Goal: Information Seeking & Learning: Learn about a topic

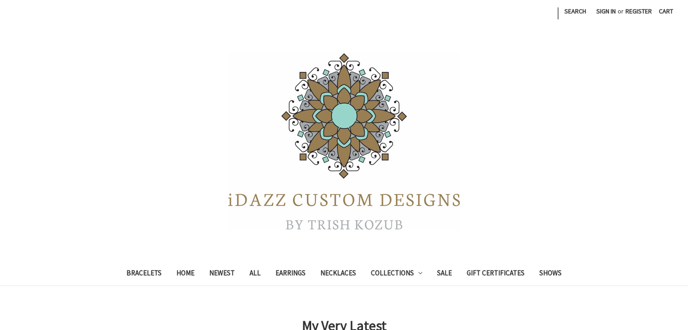
click at [474, 250] on header "Toggle menu Compare | Search Sign in or Register Cart 0 Search Search Bracelets" at bounding box center [344, 143] width 688 height 286
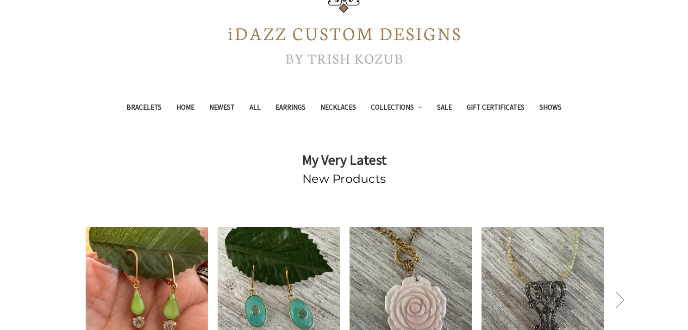
scroll to position [143, 0]
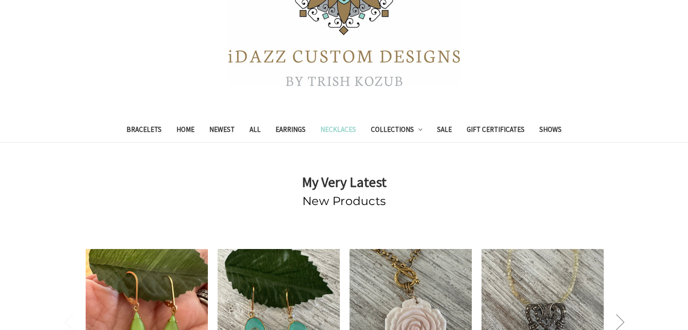
click at [332, 131] on link "Necklaces" at bounding box center [338, 130] width 50 height 23
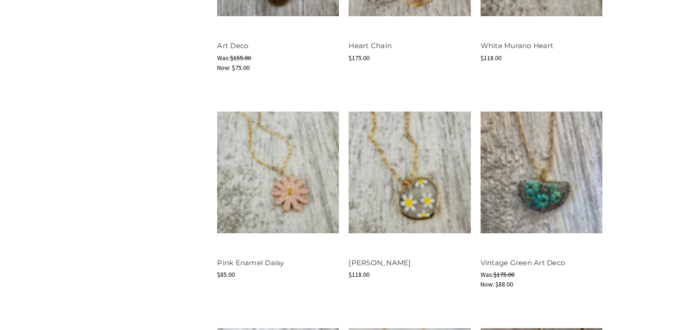
scroll to position [898, 0]
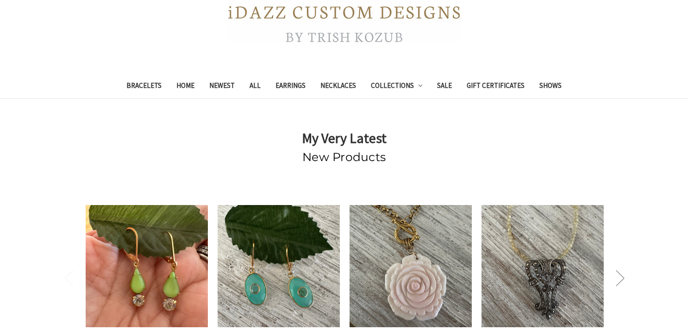
scroll to position [212, 0]
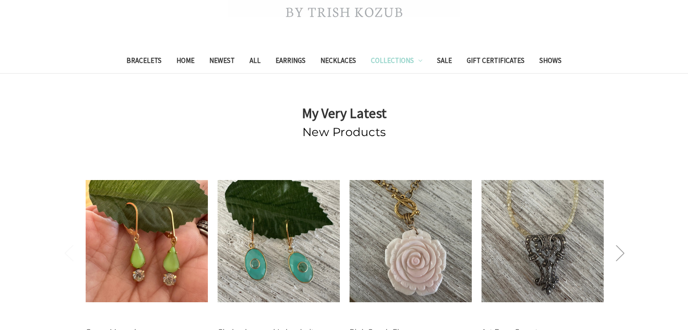
click at [402, 62] on link "Collections" at bounding box center [396, 61] width 67 height 23
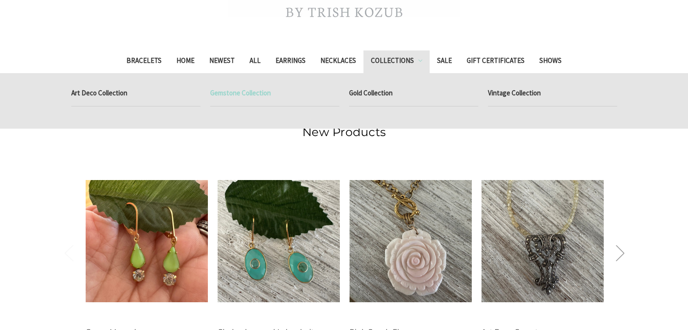
click at [256, 92] on link "Gemstone Collection" at bounding box center [274, 94] width 129 height 23
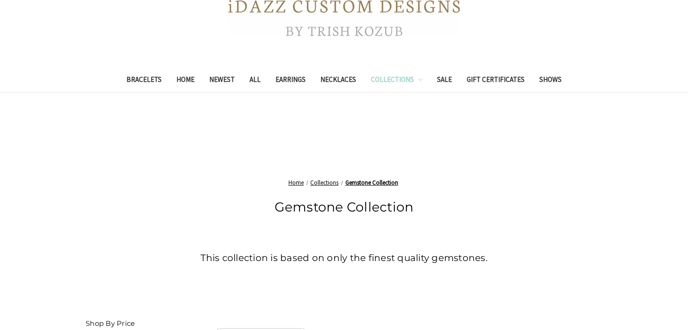
scroll to position [188, 0]
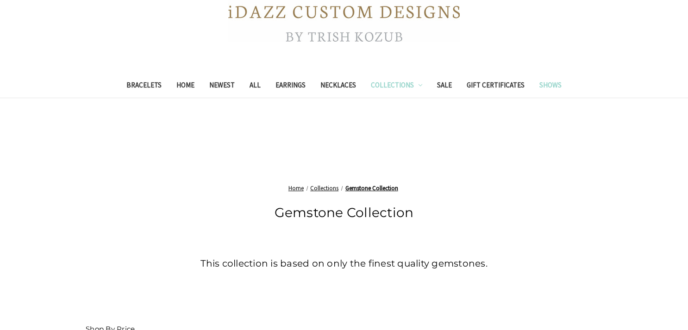
click at [561, 82] on link "Shows" at bounding box center [550, 86] width 37 height 23
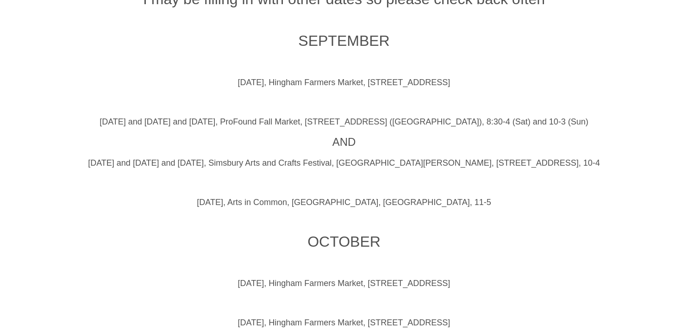
scroll to position [474, 0]
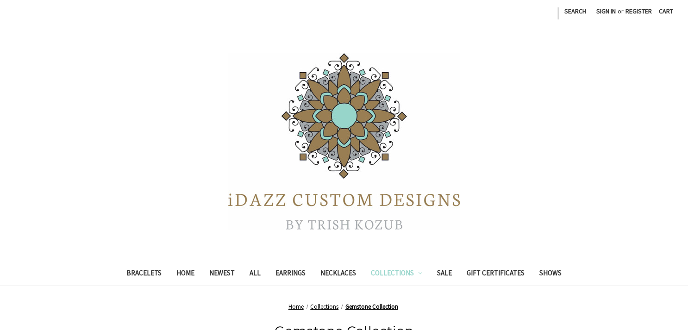
scroll to position [188, 0]
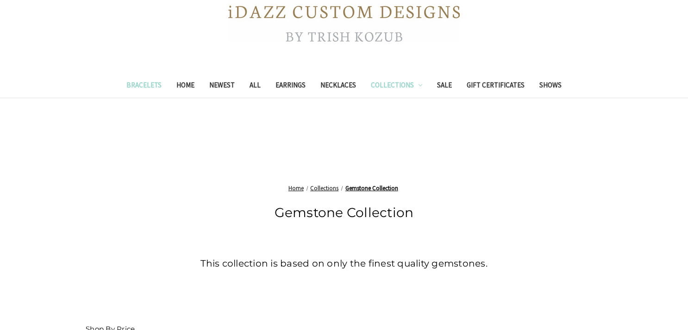
click at [136, 84] on link "Bracelets" at bounding box center [144, 86] width 50 height 23
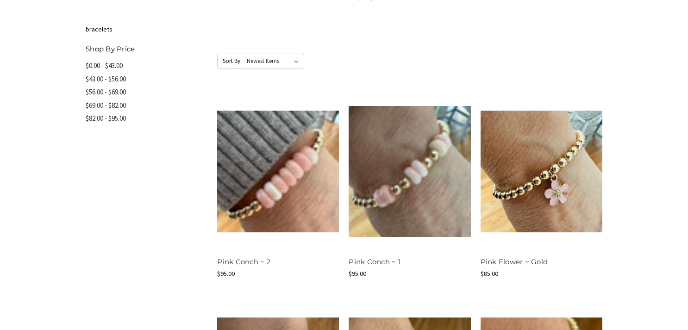
scroll to position [389, 0]
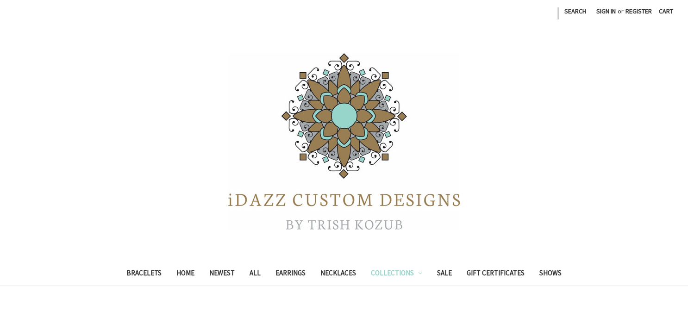
scroll to position [188, 0]
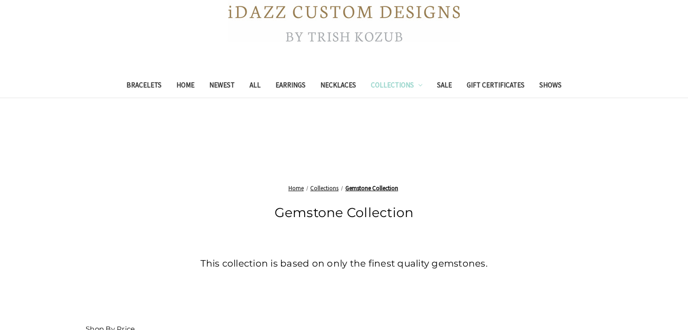
click at [381, 87] on link "Collections" at bounding box center [396, 86] width 67 height 23
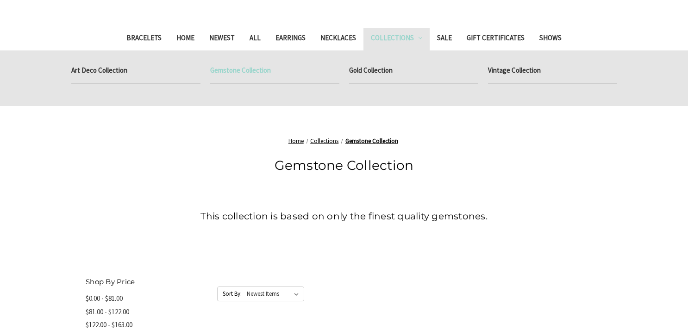
scroll to position [224, 0]
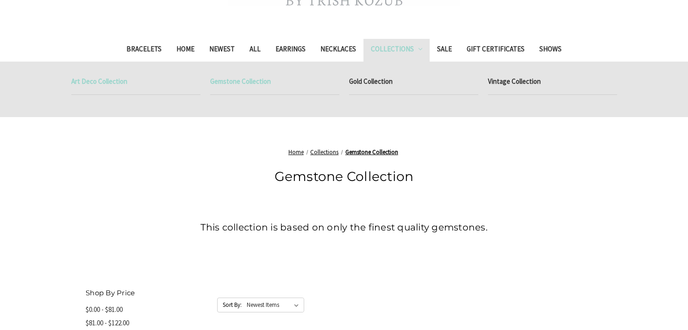
click at [112, 78] on link "Art Deco Collection" at bounding box center [135, 82] width 129 height 23
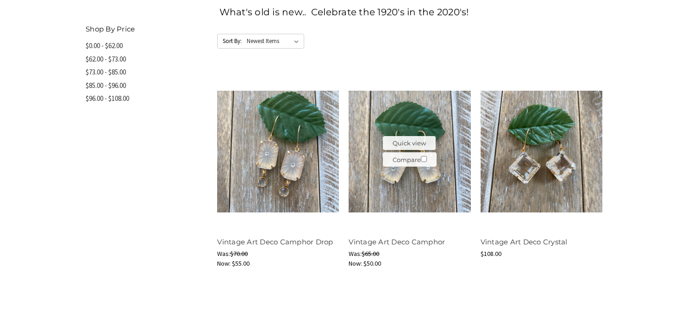
scroll to position [420, 0]
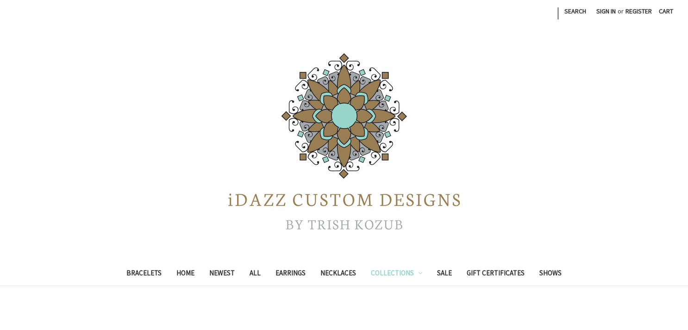
scroll to position [224, 0]
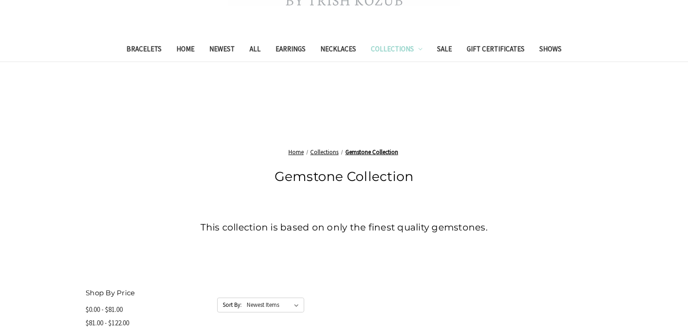
click at [392, 48] on link "Collections" at bounding box center [396, 50] width 67 height 23
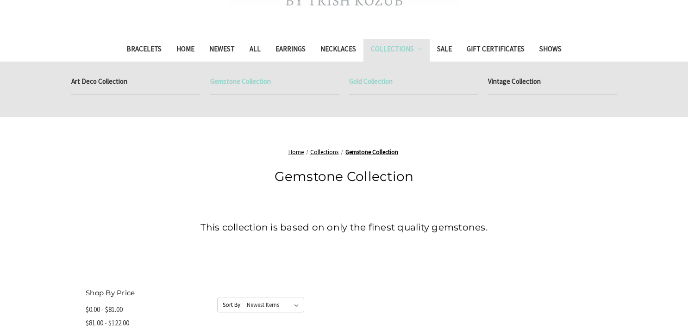
click at [404, 77] on link "Gold Collection" at bounding box center [413, 82] width 129 height 23
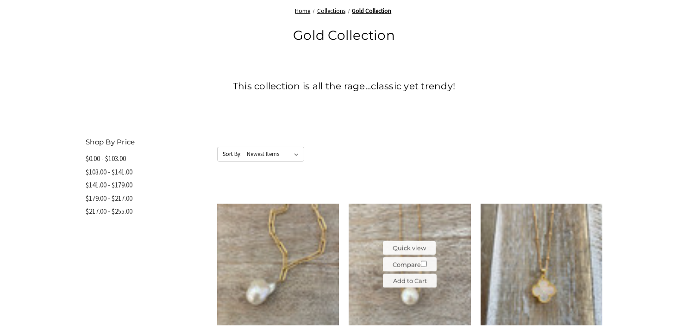
scroll to position [360, 0]
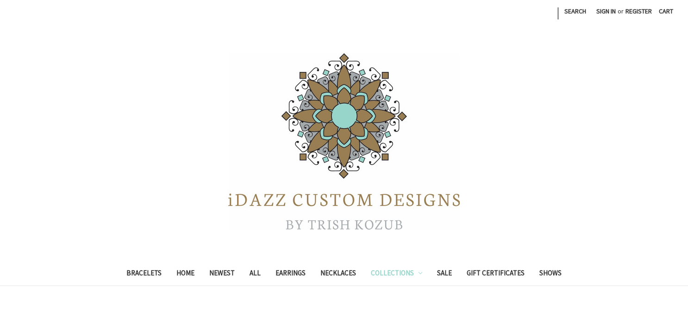
scroll to position [224, 0]
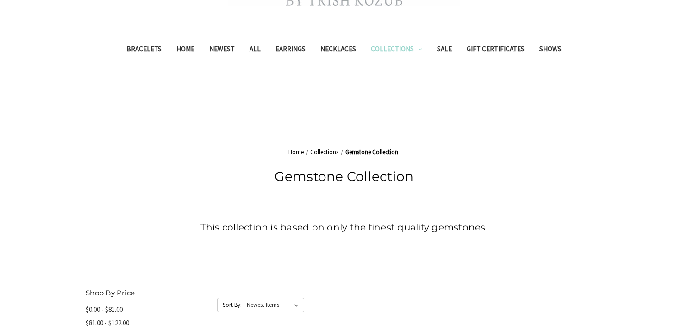
click at [413, 48] on link "Collections" at bounding box center [396, 50] width 67 height 23
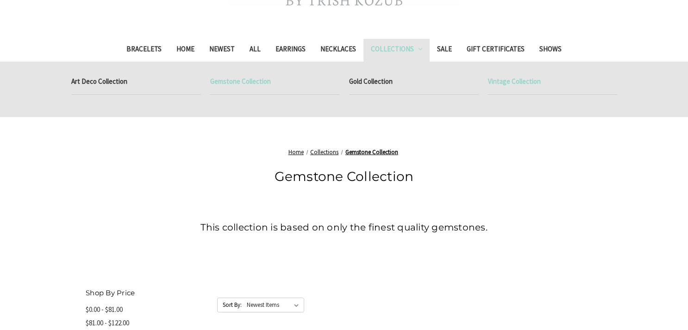
click at [520, 73] on link "Vintage Collection" at bounding box center [552, 82] width 129 height 23
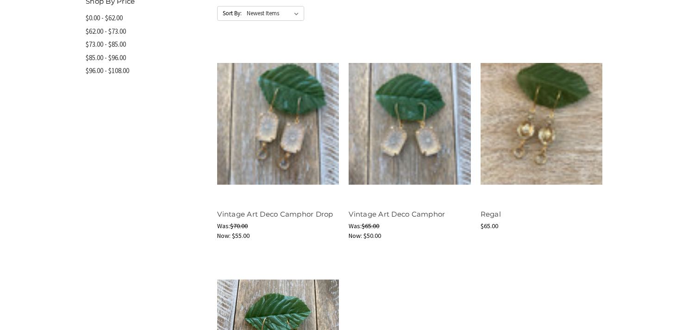
scroll to position [547, 0]
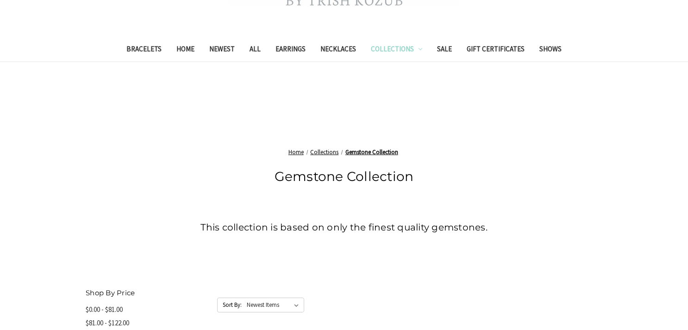
scroll to position [224, 0]
click at [330, 49] on link "Necklaces" at bounding box center [338, 50] width 50 height 23
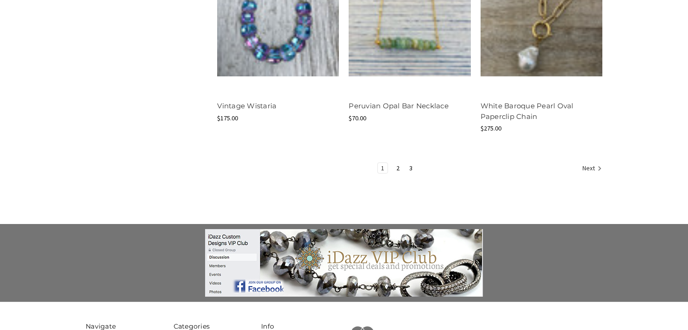
scroll to position [1271, 0]
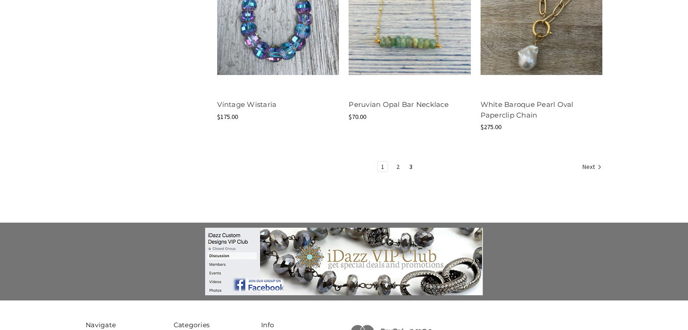
click at [399, 168] on link "2" at bounding box center [398, 167] width 10 height 10
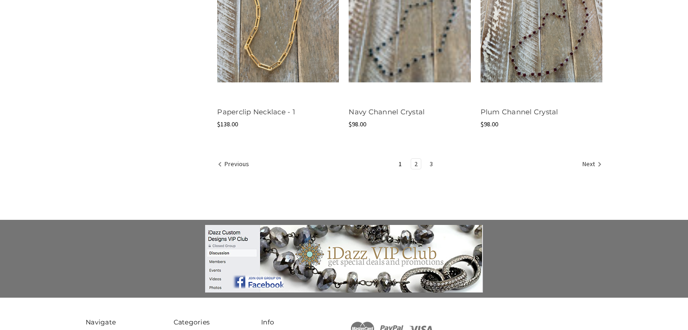
scroll to position [1261, 0]
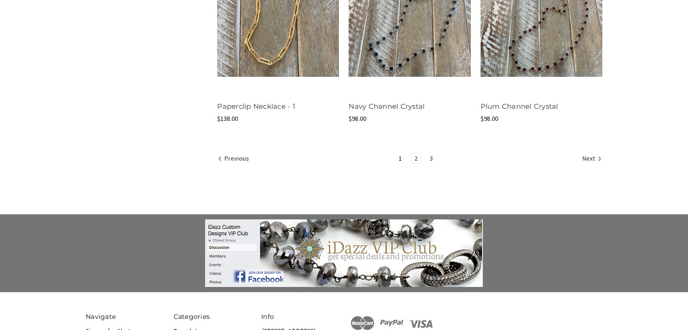
click at [431, 155] on link "3" at bounding box center [431, 158] width 10 height 10
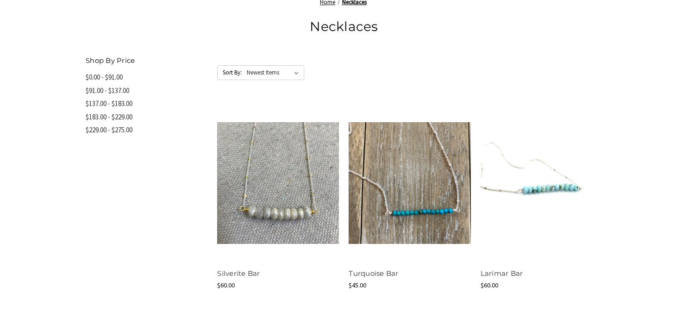
scroll to position [455, 0]
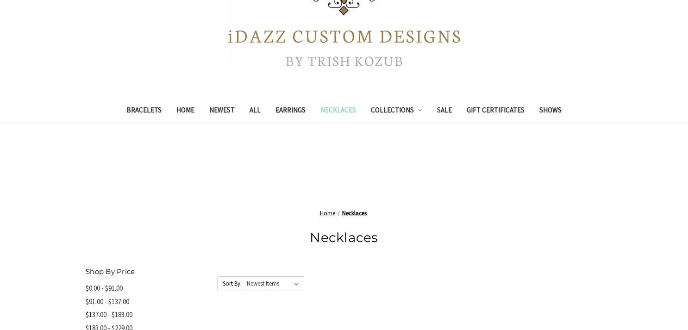
scroll to position [239, 0]
click at [209, 111] on link "Newest" at bounding box center [222, 112] width 40 height 23
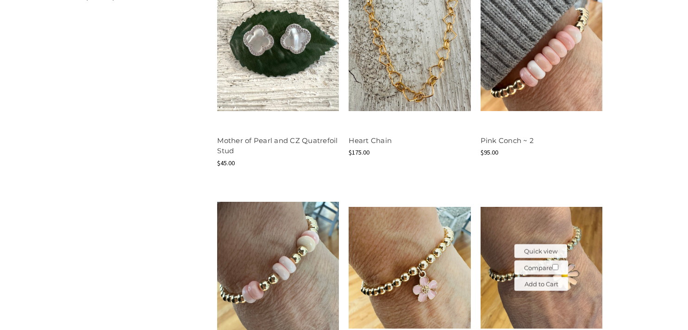
scroll to position [607, 0]
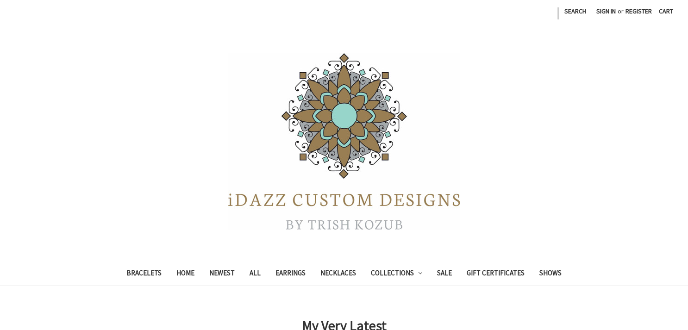
click at [474, 196] on div at bounding box center [344, 141] width 688 height 185
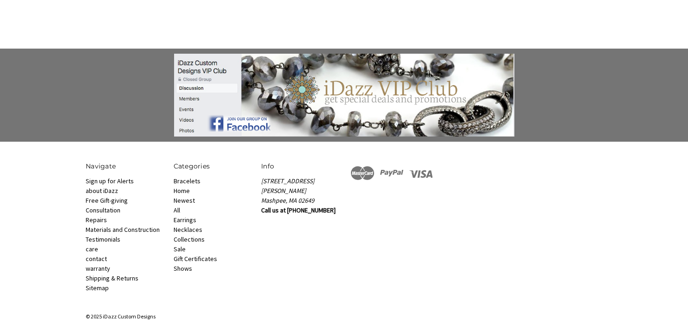
scroll to position [630, 0]
click at [115, 198] on link "Free Gift-giving Consultation" at bounding box center [107, 206] width 42 height 18
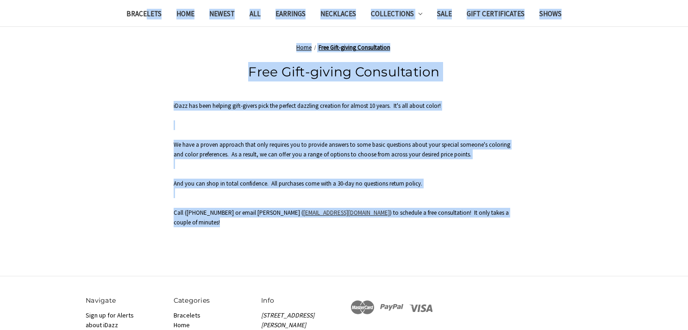
scroll to position [250, 0]
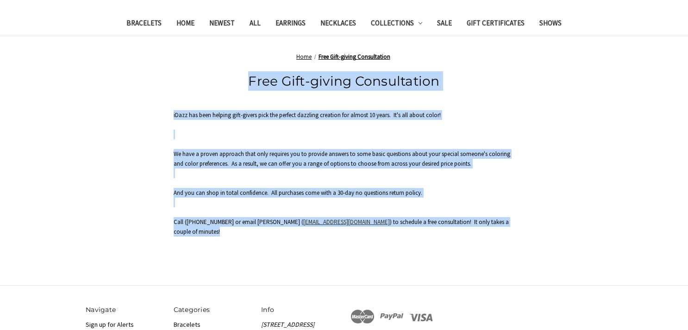
drag, startPoint x: 497, startPoint y: 182, endPoint x: 149, endPoint y: 61, distance: 368.6
click at [149, 61] on div "Home Free Gift-giving Consultation Free Gift-giving Consultation iDazz has been…" at bounding box center [344, 149] width 594 height 194
copy main "Free Gift-giving Consultation iDazz has been helping gift-givers pick the perfe…"
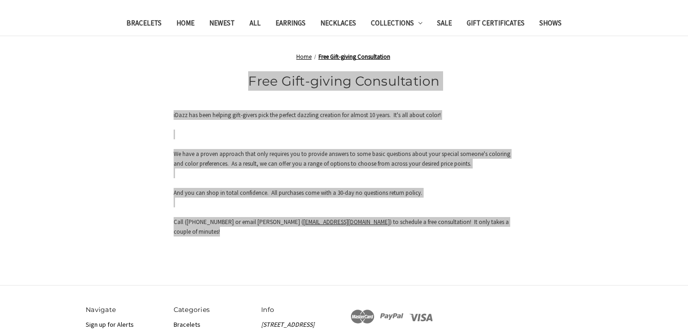
drag, startPoint x: 76, startPoint y: 12, endPoint x: 450, endPoint y: 204, distance: 420.2
click at [450, 204] on p "And you can shop in total confidence. All purchases come with a 30-day no quest…" at bounding box center [344, 197] width 341 height 19
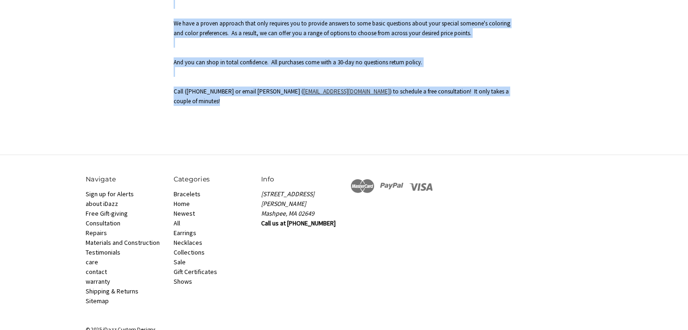
scroll to position [384, 0]
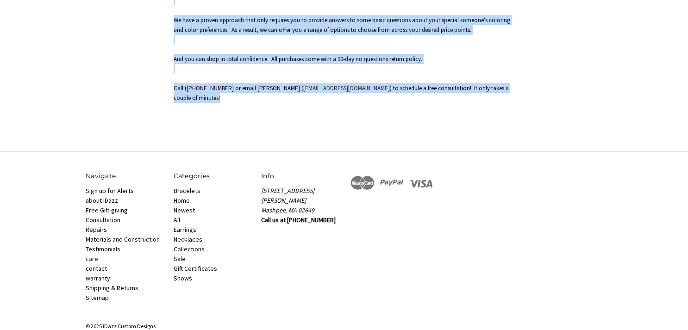
click at [91, 255] on link "care" at bounding box center [92, 259] width 12 height 8
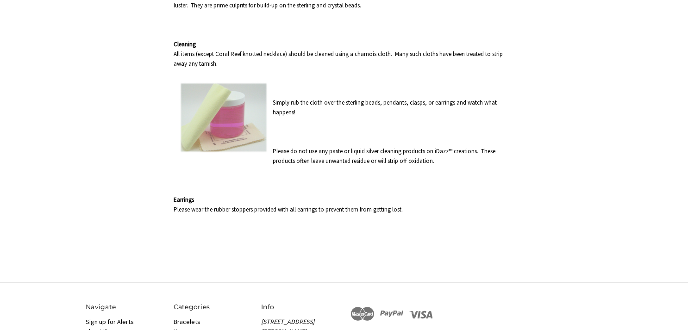
scroll to position [382, 0]
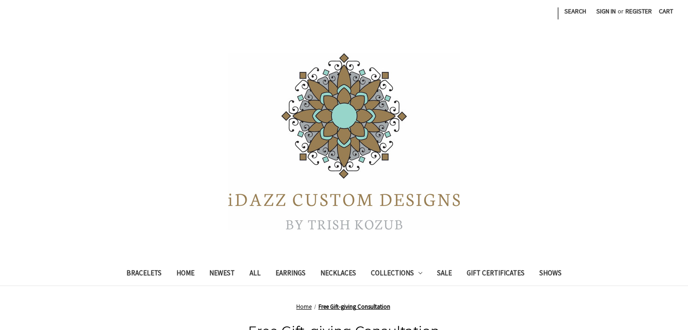
scroll to position [384, 0]
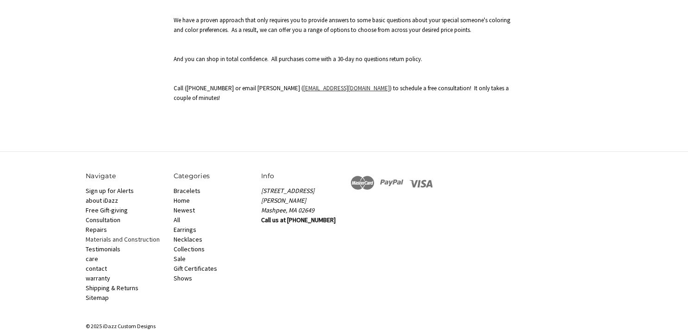
click at [100, 235] on link "Materials and Construction" at bounding box center [123, 239] width 74 height 8
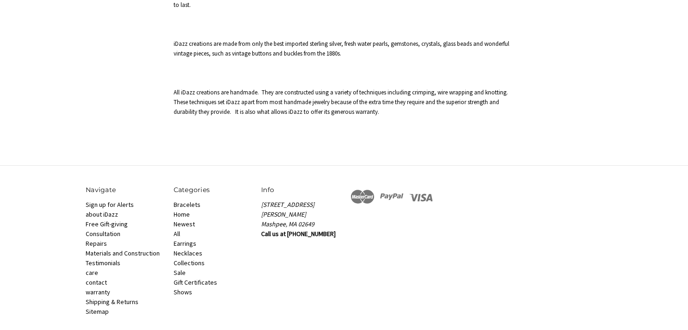
scroll to position [395, 0]
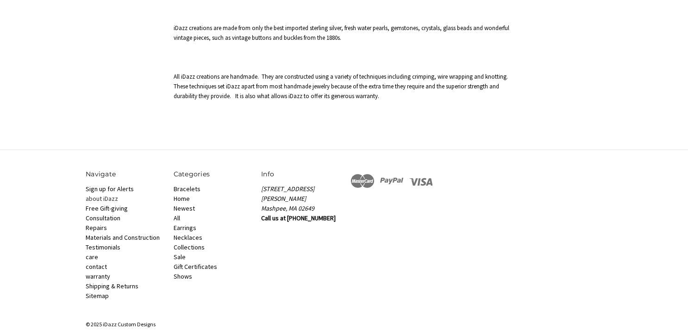
click at [104, 194] on link "about iDazz" at bounding box center [102, 198] width 32 height 8
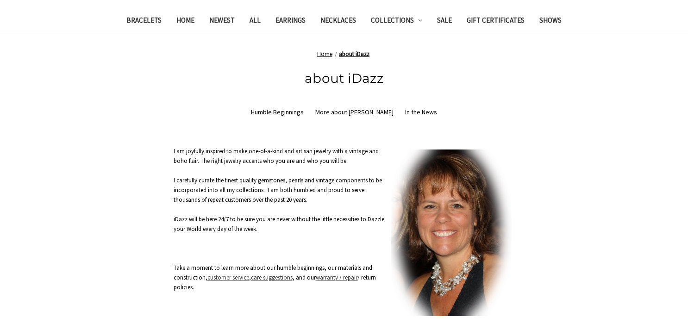
scroll to position [255, 0]
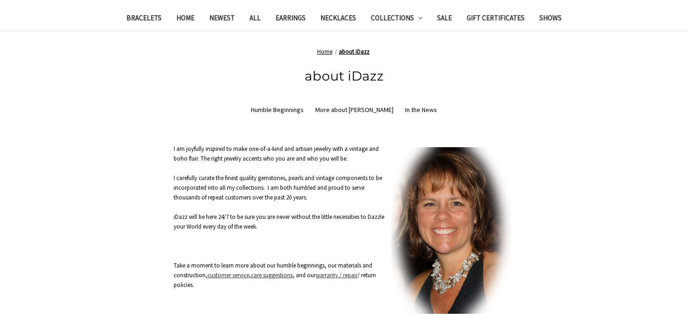
drag, startPoint x: 173, startPoint y: 143, endPoint x: 309, endPoint y: 238, distance: 166.4
click at [309, 238] on main "about iDazz Humble Beginnings More about Trish In the News I am joyfully inspir…" at bounding box center [344, 191] width 526 height 251
click at [292, 247] on p at bounding box center [344, 246] width 341 height 10
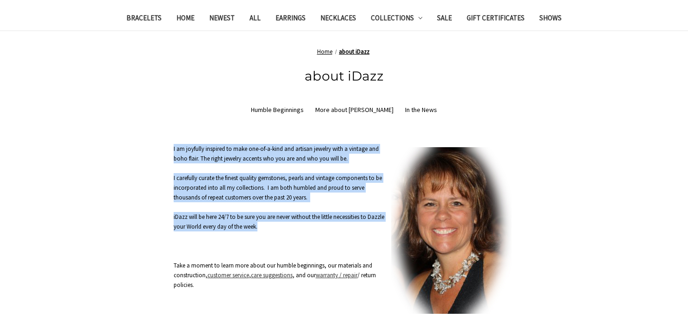
drag, startPoint x: 276, startPoint y: 224, endPoint x: 167, endPoint y: 146, distance: 133.7
click at [167, 146] on main "about iDazz Humble Beginnings More about Trish In the News I am joyfully inspir…" at bounding box center [344, 191] width 526 height 251
copy div "I am joyfully inspired to make one-of-a-kind and artisan jewelry with a vintage…"
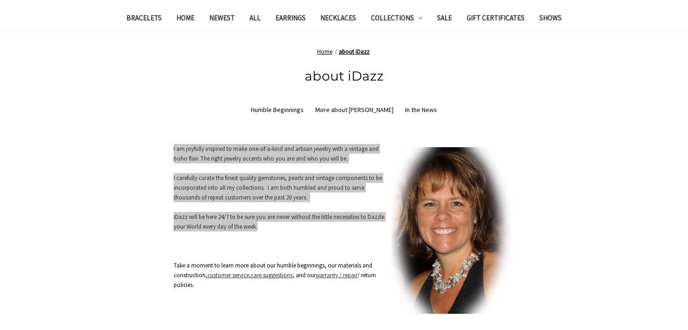
drag, startPoint x: 45, startPoint y: 44, endPoint x: 579, endPoint y: 117, distance: 538.2
click at [579, 117] on main "about iDazz Humble Beginnings More about Trish In the News I am joyfully inspir…" at bounding box center [344, 191] width 526 height 251
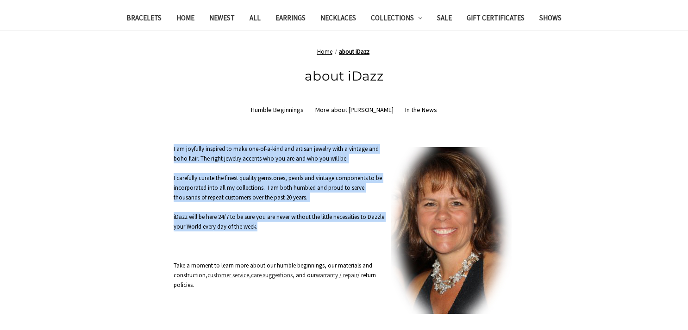
click at [290, 230] on p "iDazz will be here 24/7 to be sure you are never without the little necessities…" at bounding box center [344, 221] width 341 height 19
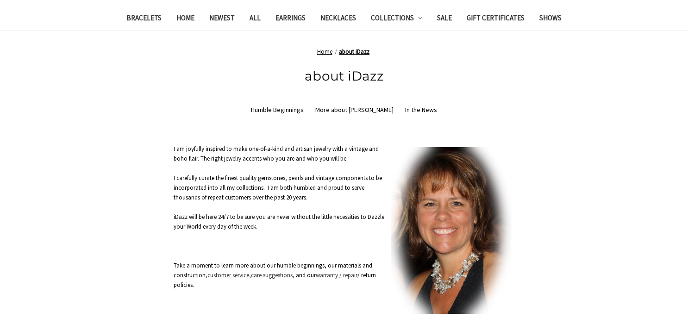
click at [288, 294] on main "about iDazz Humble Beginnings More about Trish In the News I am joyfully inspir…" at bounding box center [344, 191] width 526 height 251
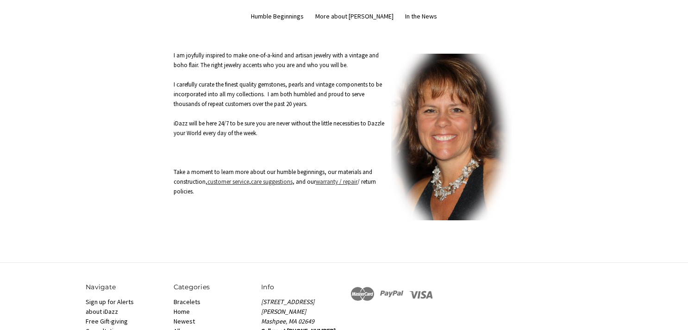
scroll to position [351, 0]
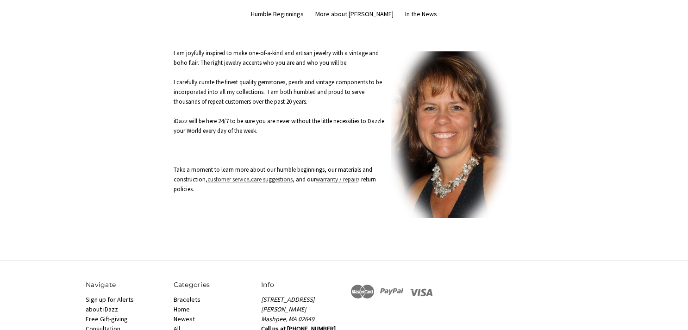
click at [287, 170] on span "Take a moment to learn more about our humble beginnings, our materials and cons…" at bounding box center [275, 179] width 202 height 27
click at [291, 242] on body "Skip to main content Toggle menu Compare | Search Sign in or Register Cart 0 Se…" at bounding box center [344, 54] width 688 height 810
